Goal: Find specific page/section: Find specific page/section

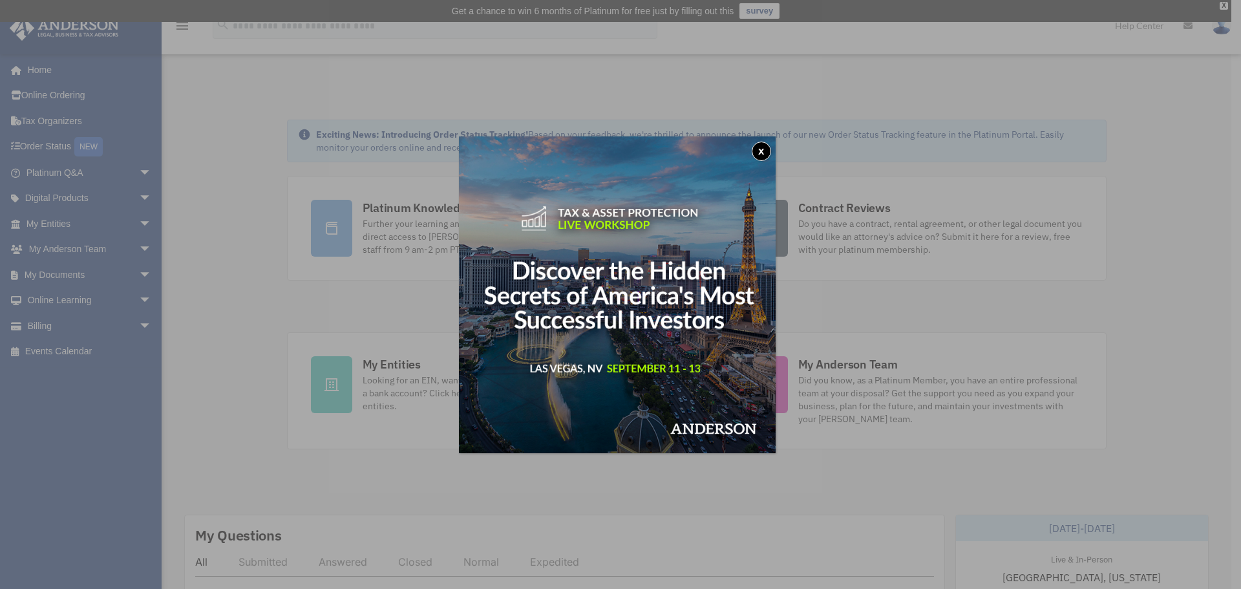
click at [764, 151] on button "x" at bounding box center [761, 151] width 19 height 19
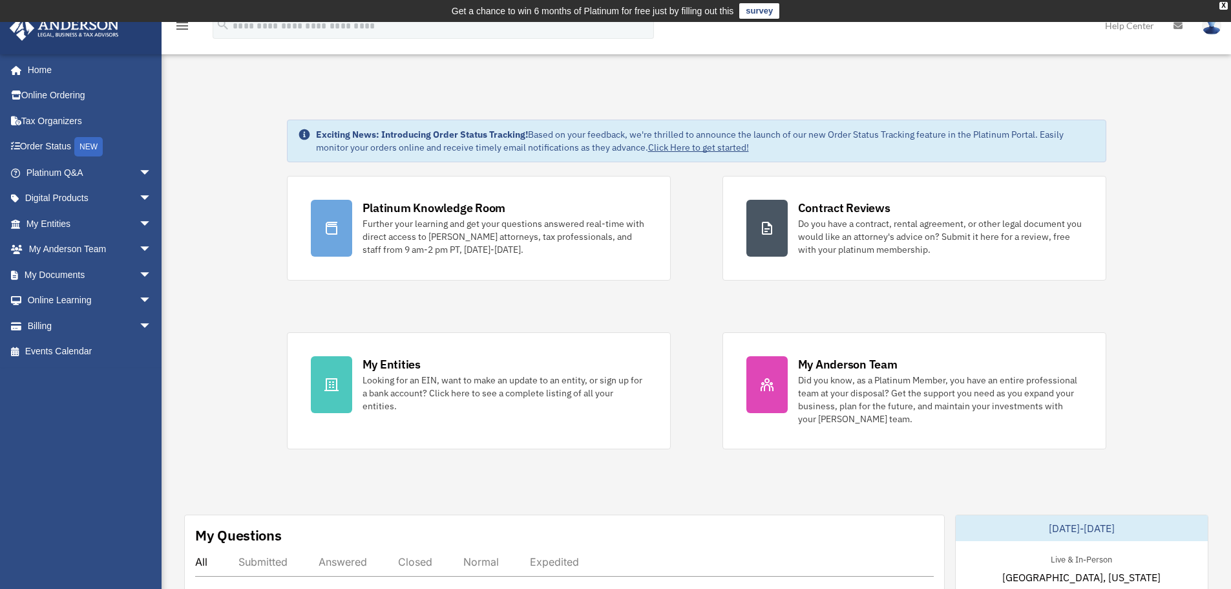
click at [139, 221] on span "arrow_drop_down" at bounding box center [152, 224] width 26 height 27
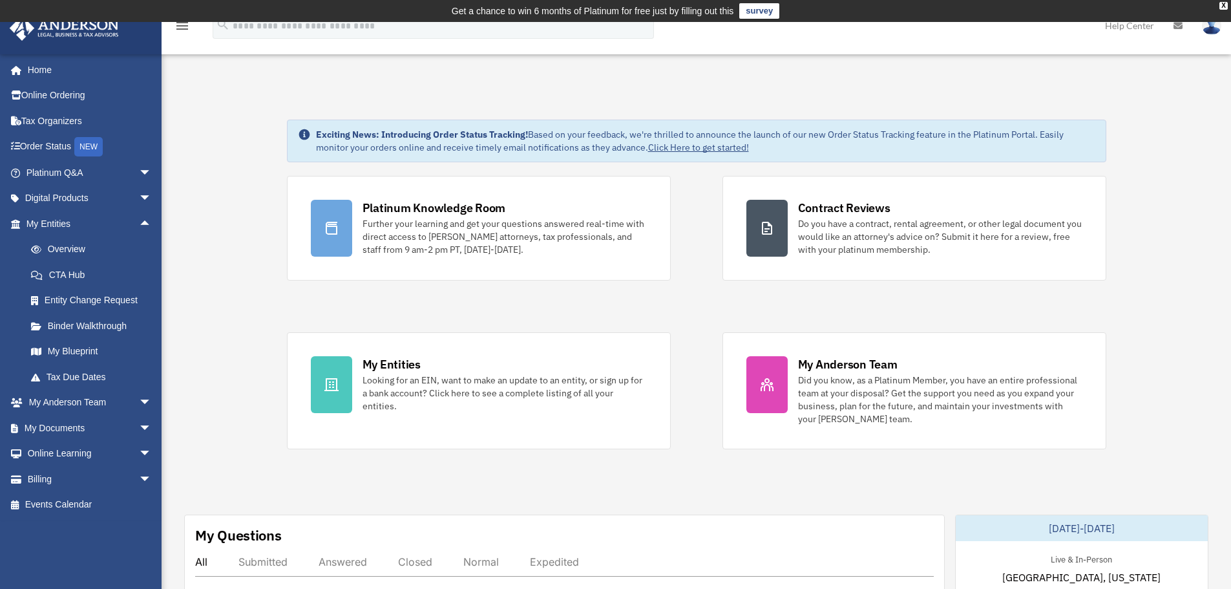
click at [78, 424] on link "My Documents arrow_drop_down" at bounding box center [90, 428] width 162 height 26
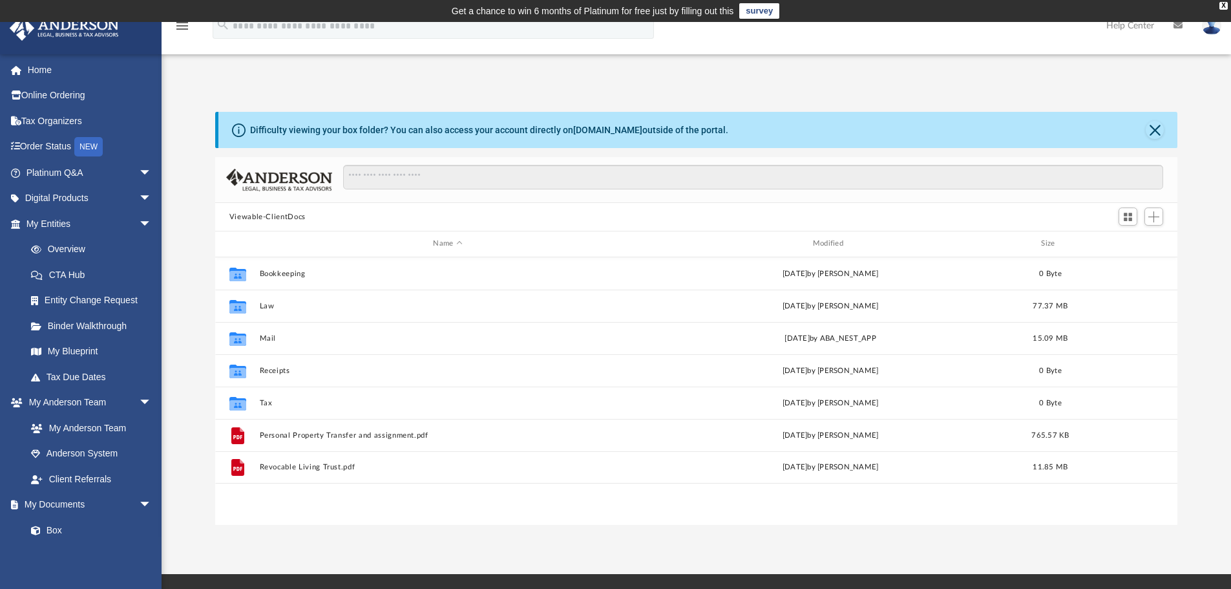
scroll to position [284, 953]
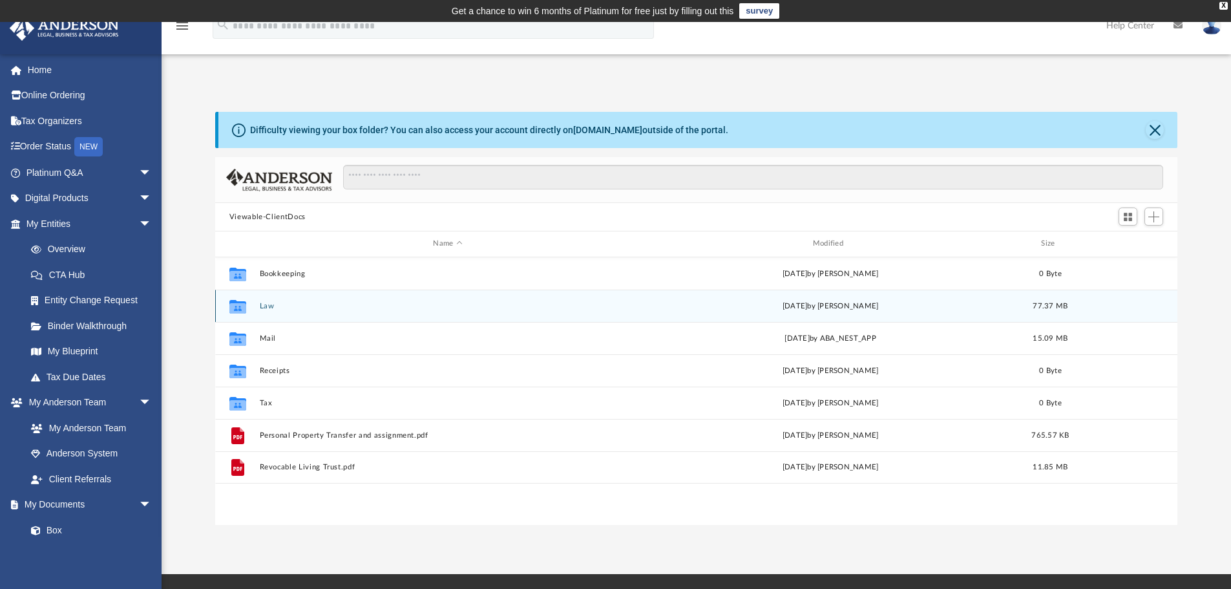
click at [237, 308] on icon "grid" at bounding box center [237, 307] width 17 height 10
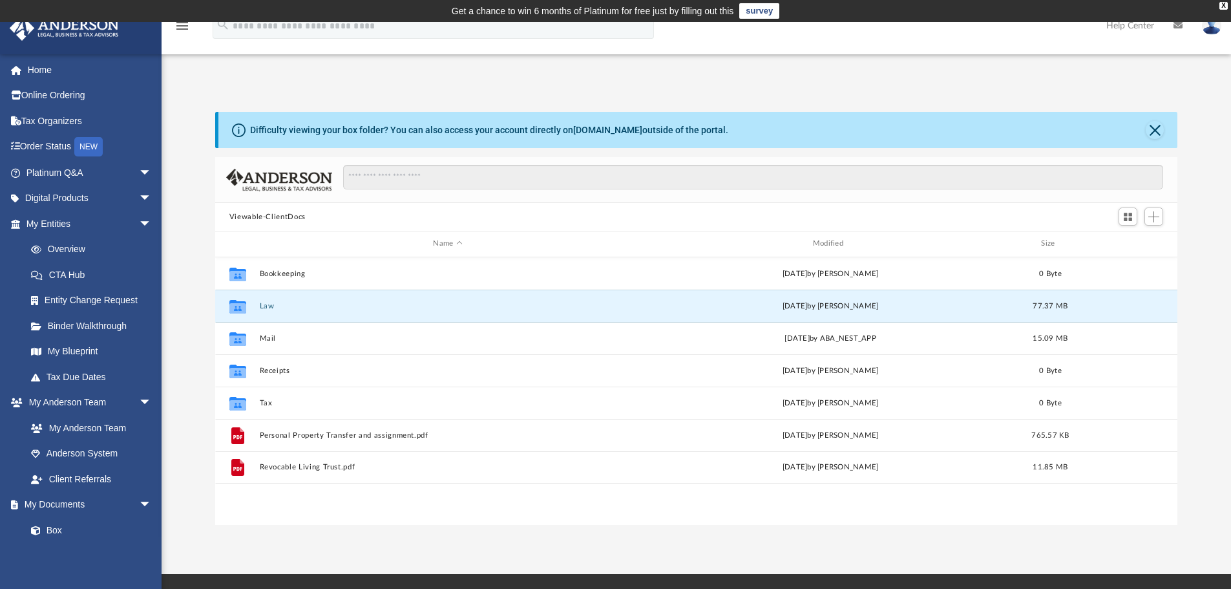
click at [262, 305] on button "Law" at bounding box center [447, 306] width 377 height 8
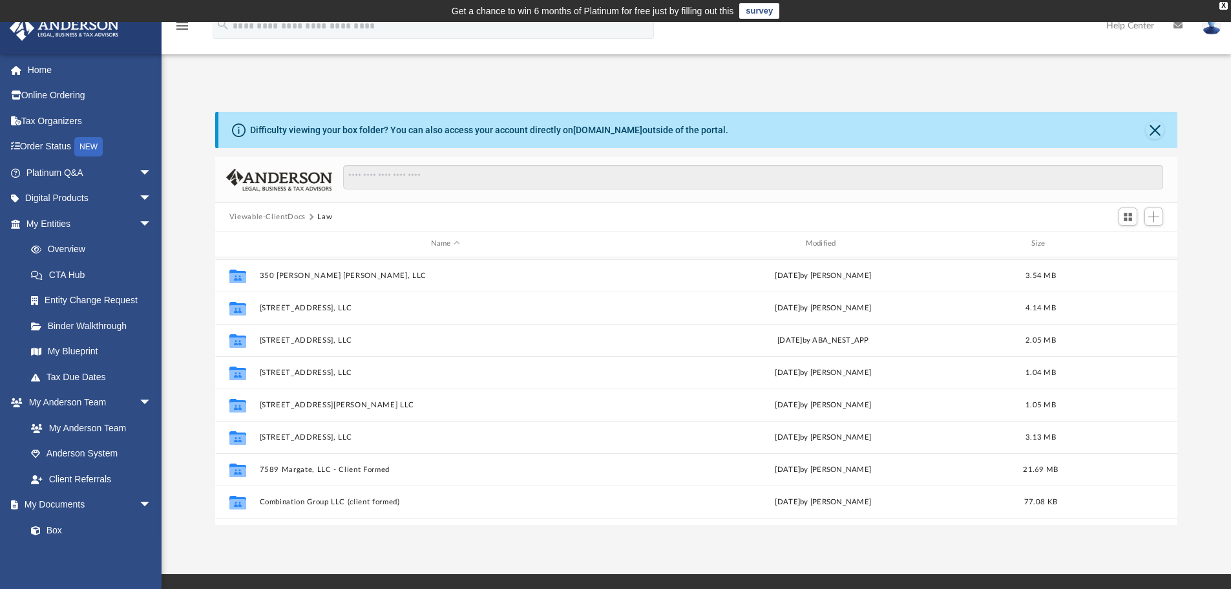
scroll to position [129, 0]
